Goal: Transaction & Acquisition: Purchase product/service

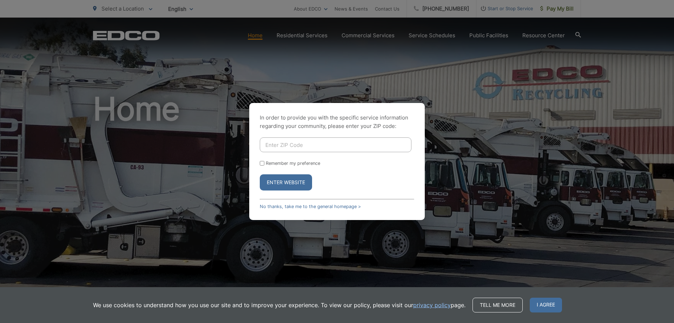
click at [277, 145] on input "Enter ZIP Code" at bounding box center [336, 144] width 152 height 15
type input "92003"
click at [293, 180] on button "Enter Website" at bounding box center [286, 182] width 52 height 16
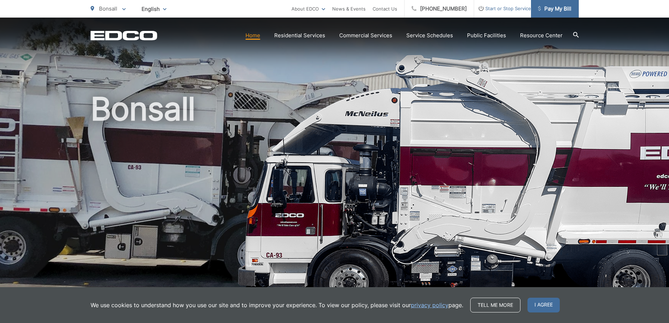
click at [553, 10] on span "Pay My Bill" at bounding box center [554, 9] width 33 height 8
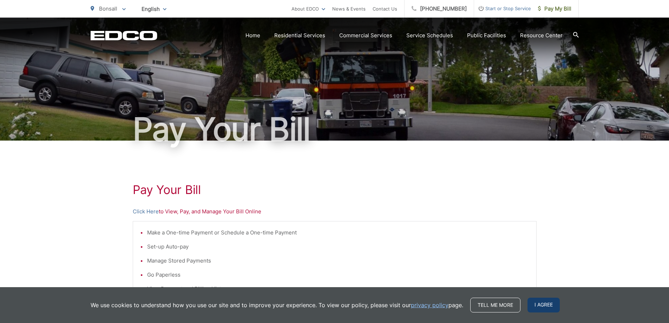
click at [538, 307] on span "I agree" at bounding box center [543, 304] width 32 height 15
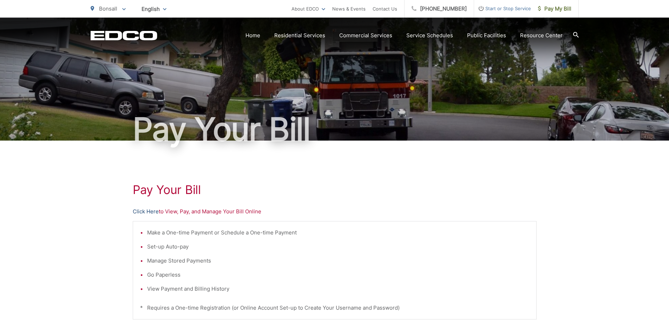
click at [146, 210] on link "Click Here" at bounding box center [146, 211] width 26 height 8
